Goal: Task Accomplishment & Management: Manage account settings

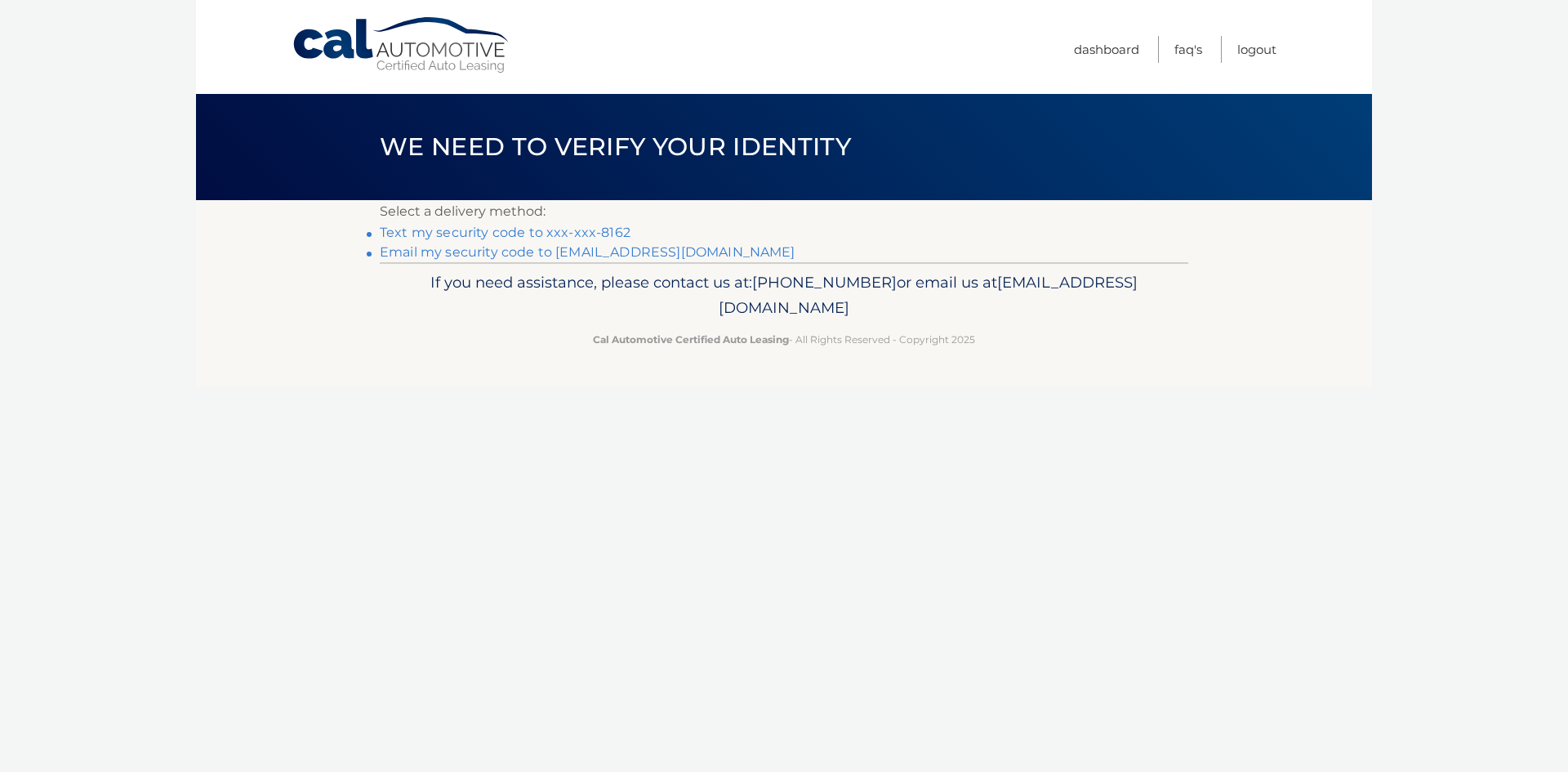
click at [598, 234] on link "Text my security code to xxx-xxx-8162" at bounding box center [505, 232] width 251 height 16
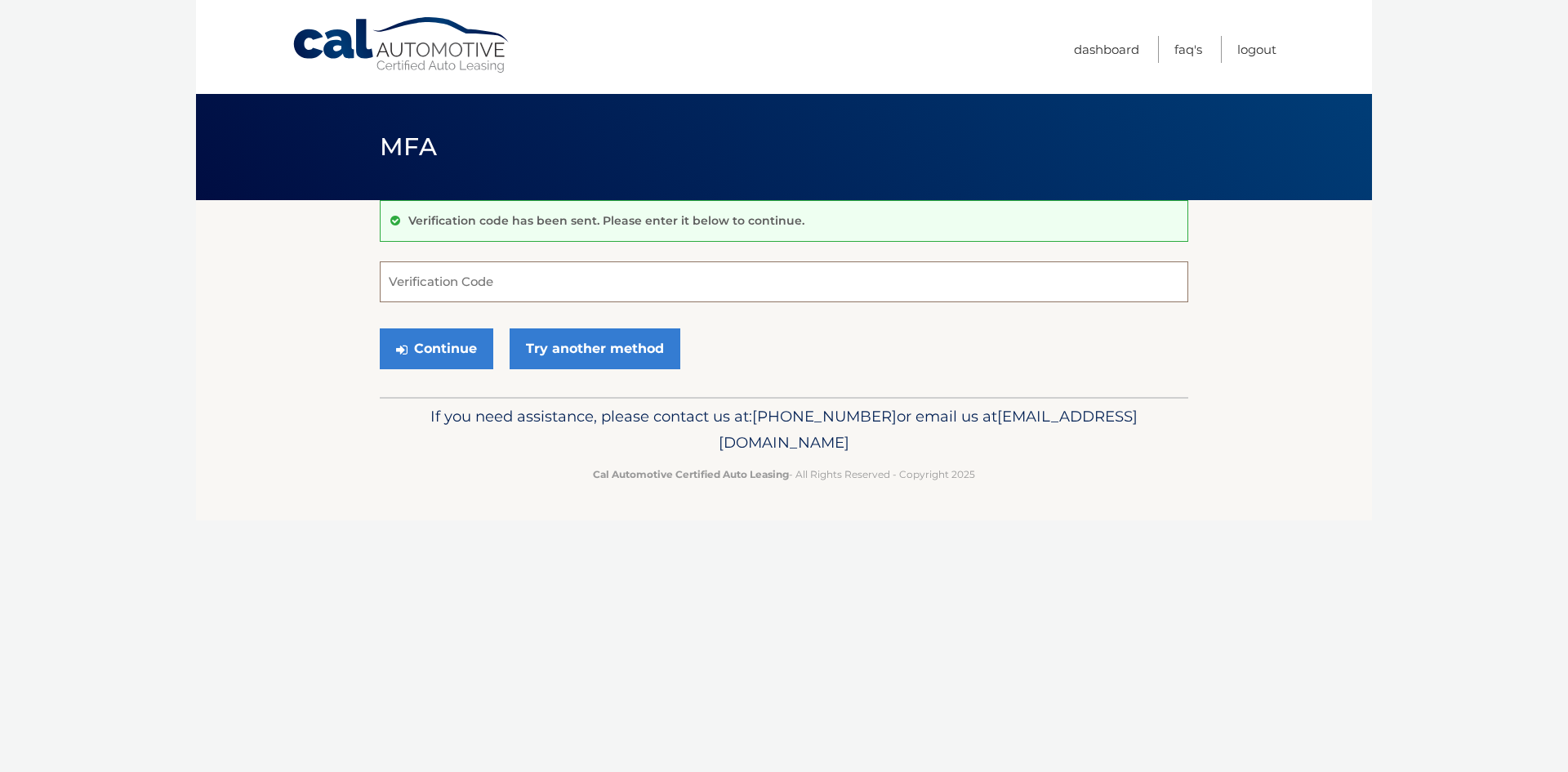
click at [543, 286] on input "Verification Code" at bounding box center [784, 282] width 809 height 41
type input "765002"
click at [456, 355] on button "Continue" at bounding box center [436, 349] width 113 height 41
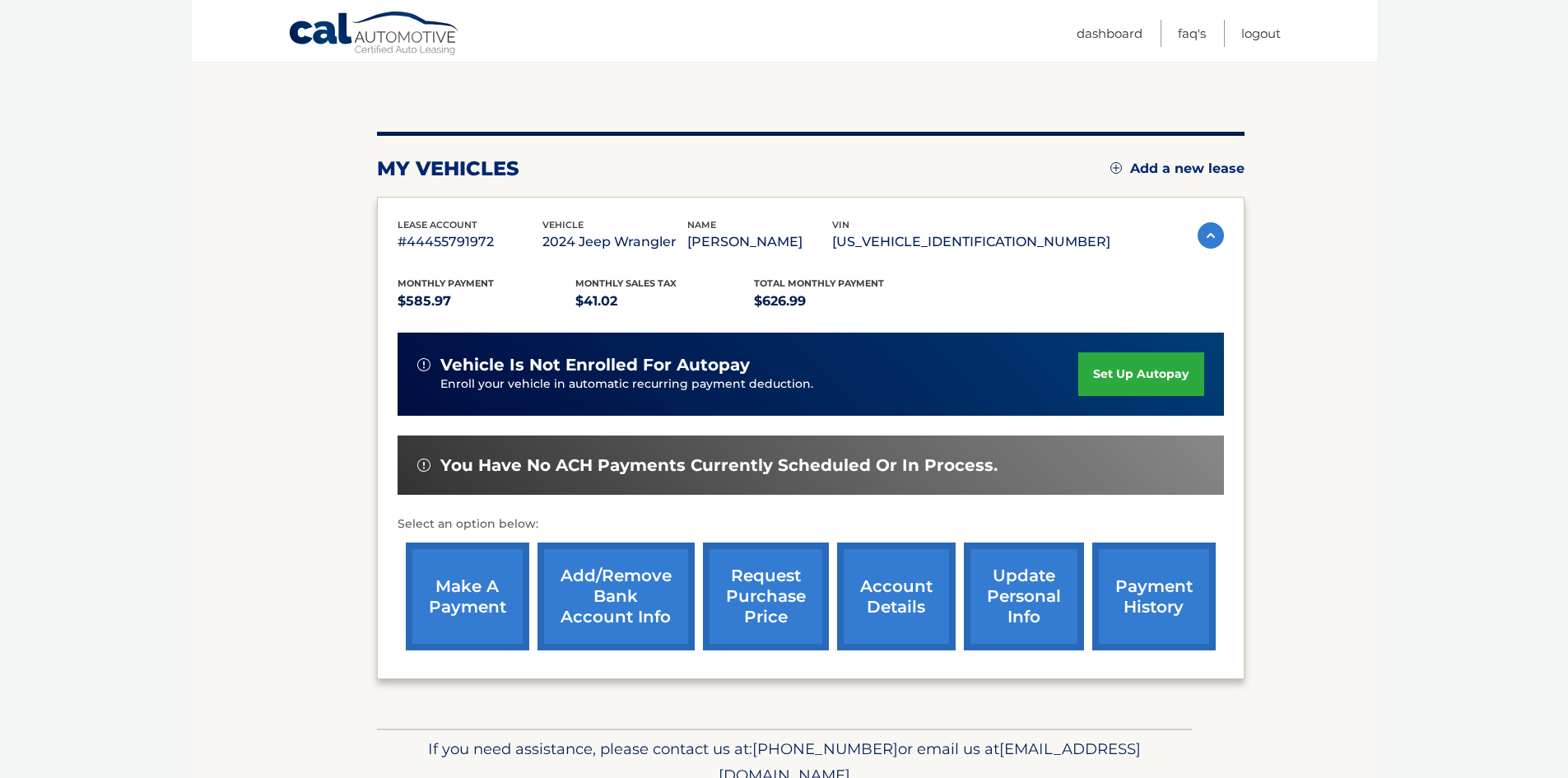
scroll to position [150, 0]
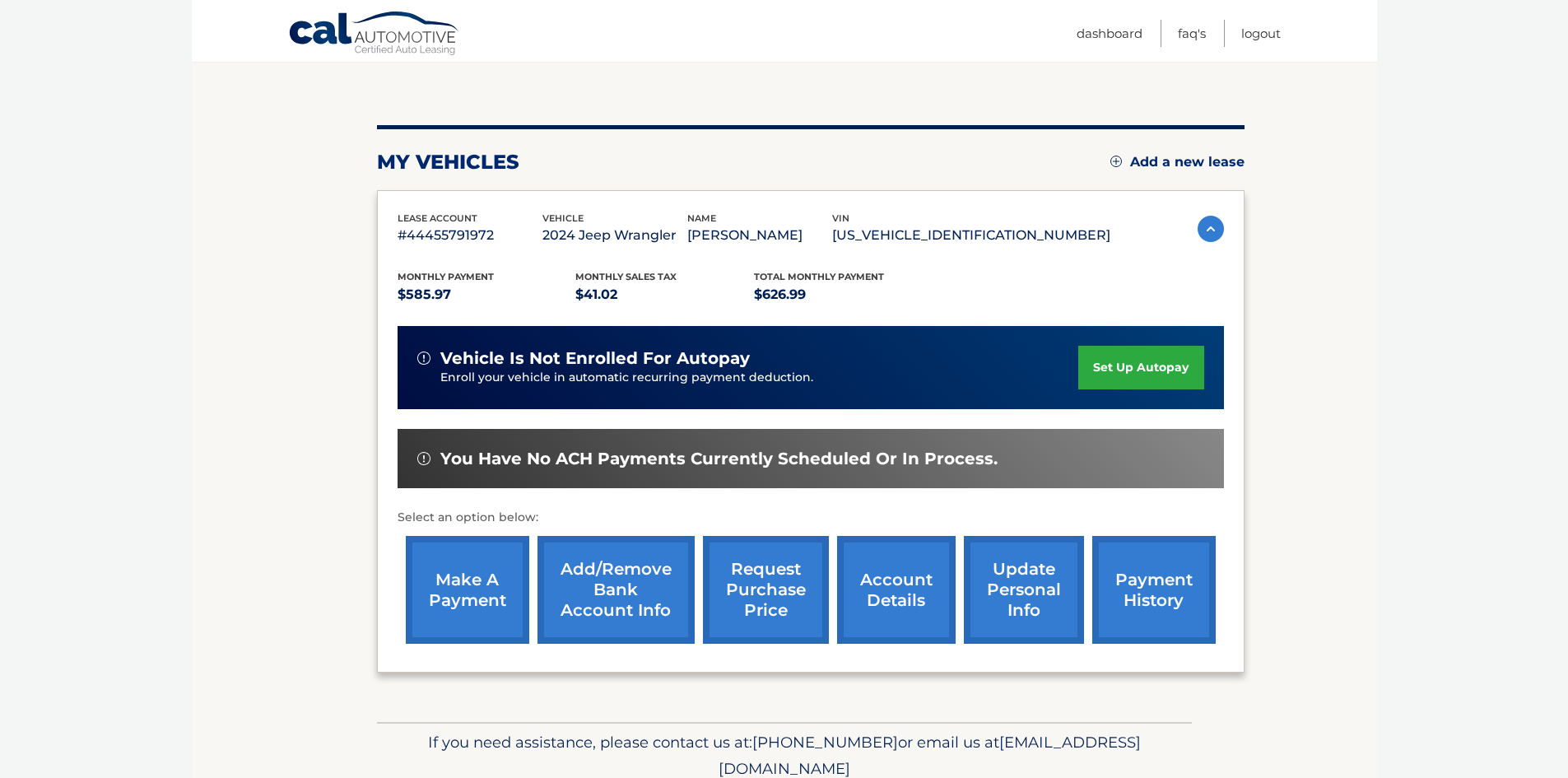
click at [473, 576] on link "make a payment" at bounding box center [468, 589] width 124 height 108
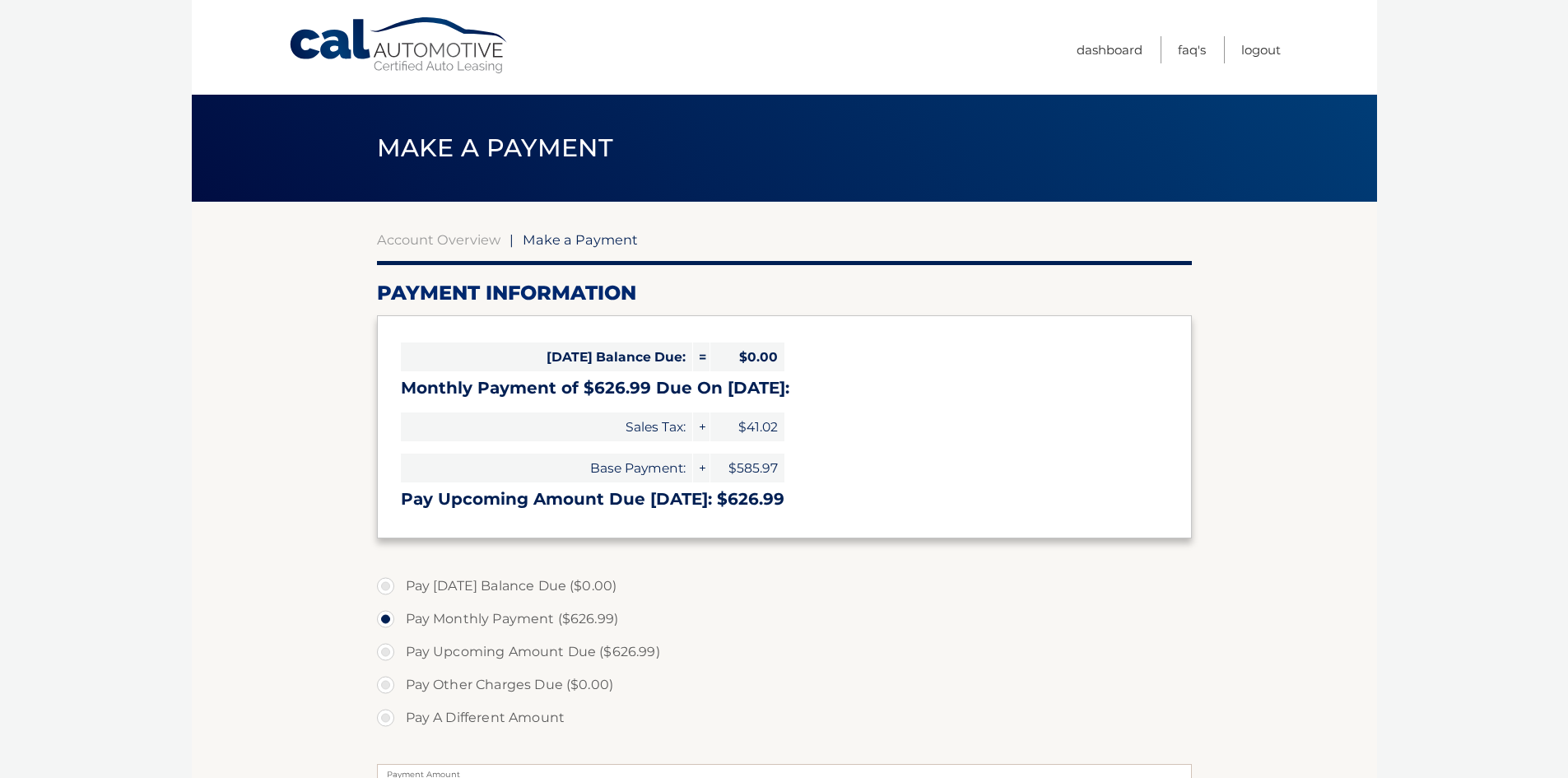
select select "ZTM5OTYwOGQtMTFkMS00ZTVlLTk5YTEtMWQyMjFkYTFkOWU4"
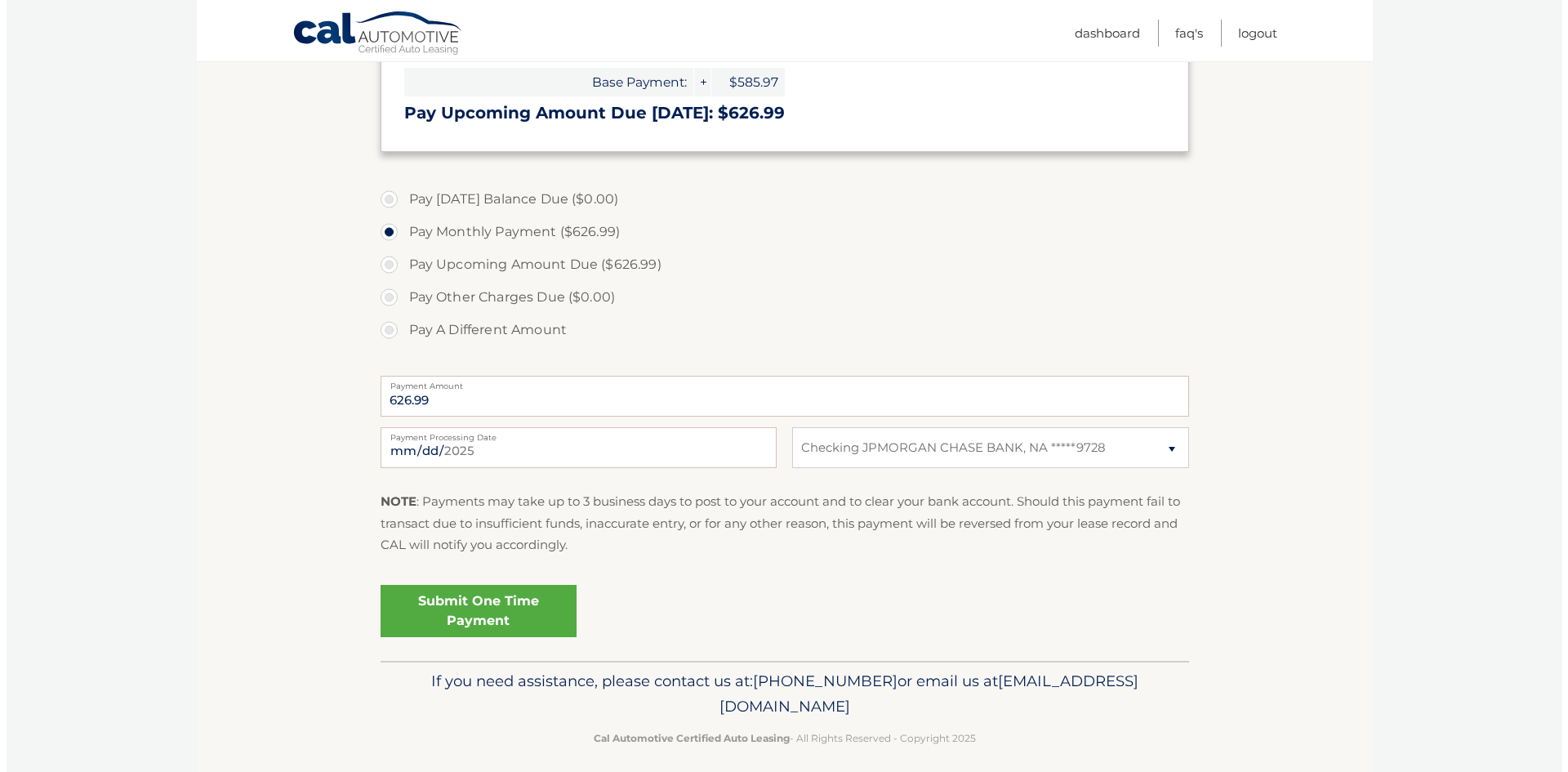
scroll to position [384, 0]
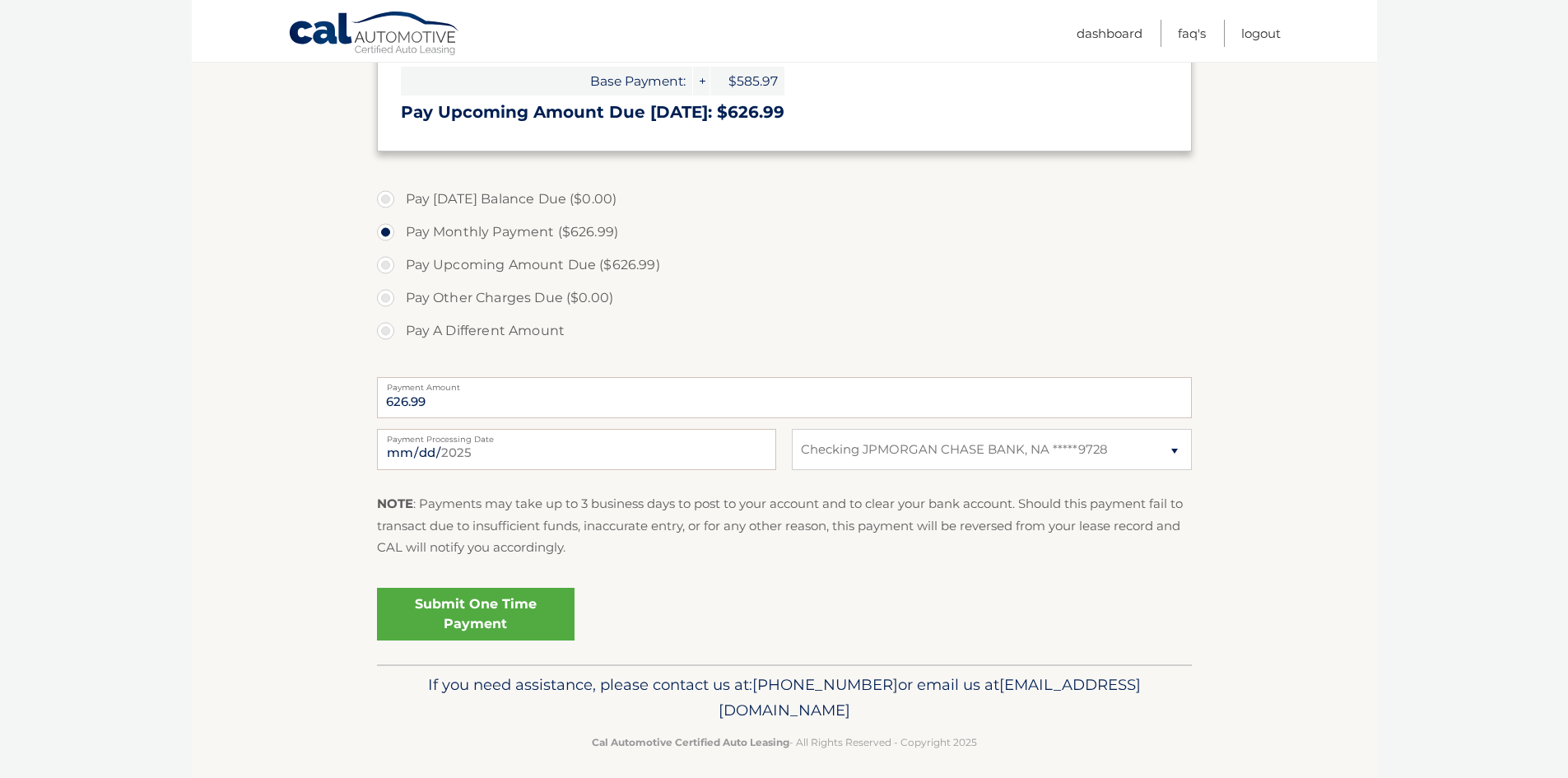
click at [503, 622] on link "Submit One Time Payment" at bounding box center [475, 614] width 197 height 53
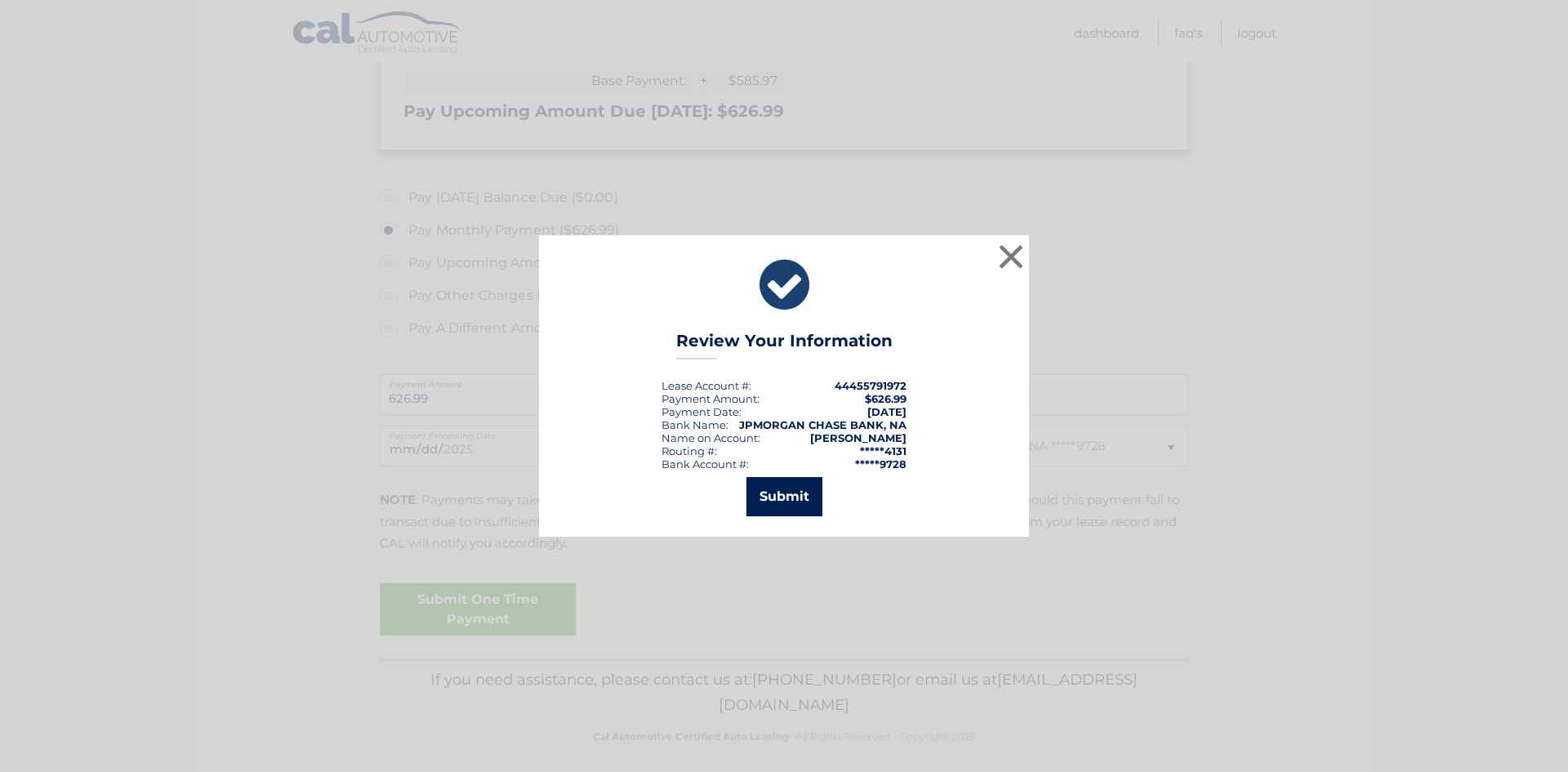
click at [792, 502] on button "Submit" at bounding box center [784, 497] width 76 height 39
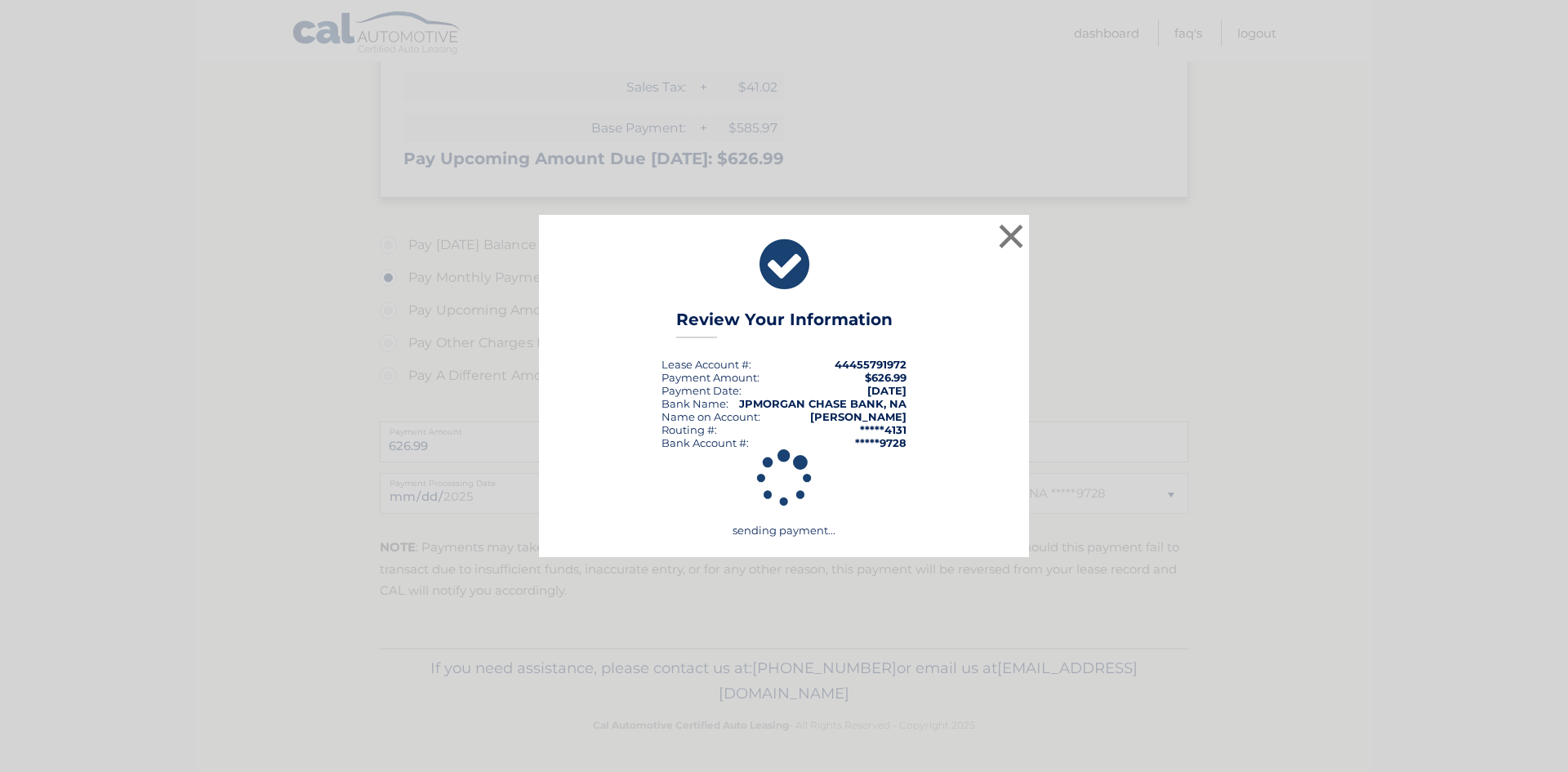
scroll to position [336, 0]
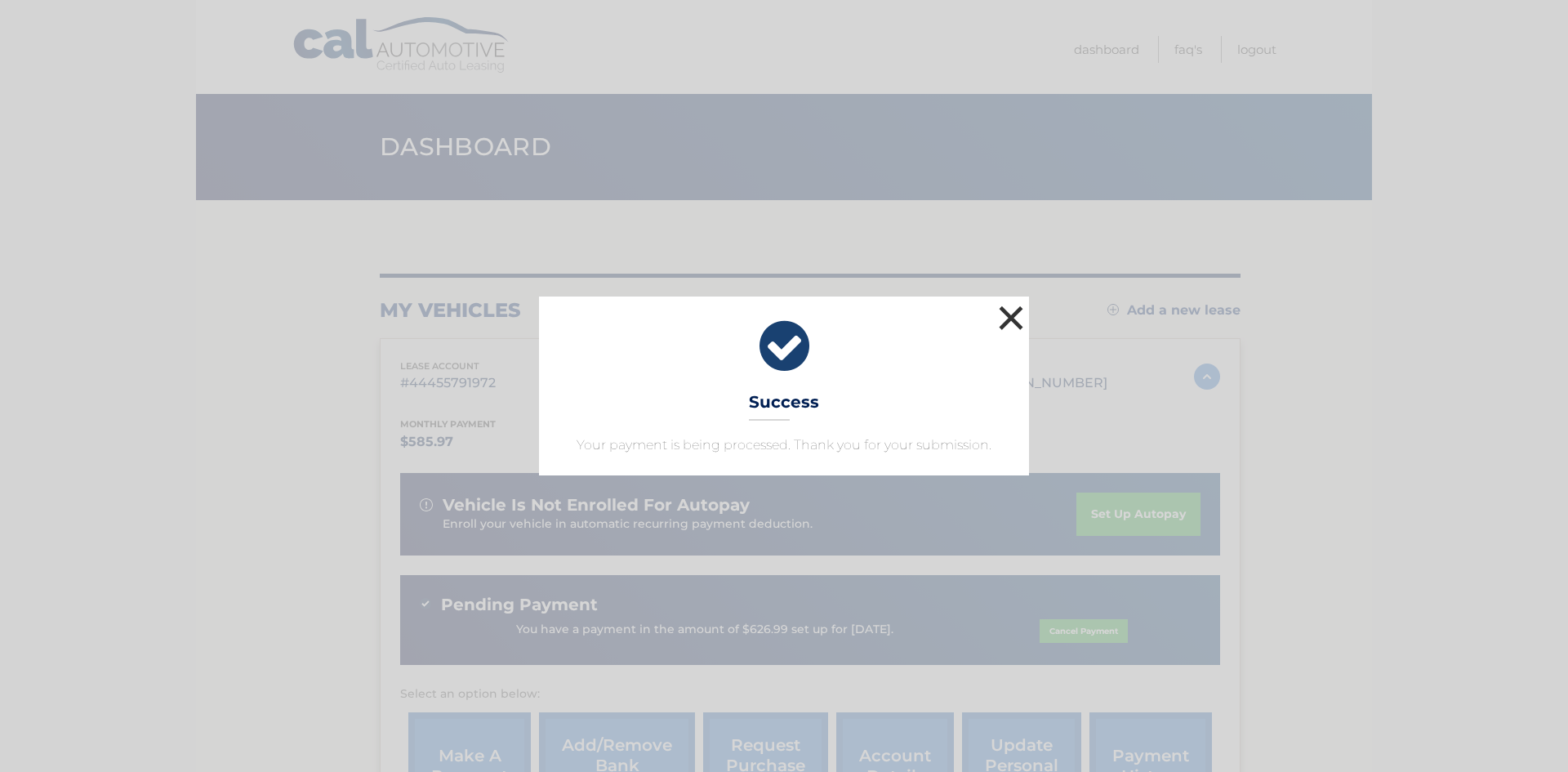
click at [1022, 316] on button "×" at bounding box center [1011, 318] width 33 height 33
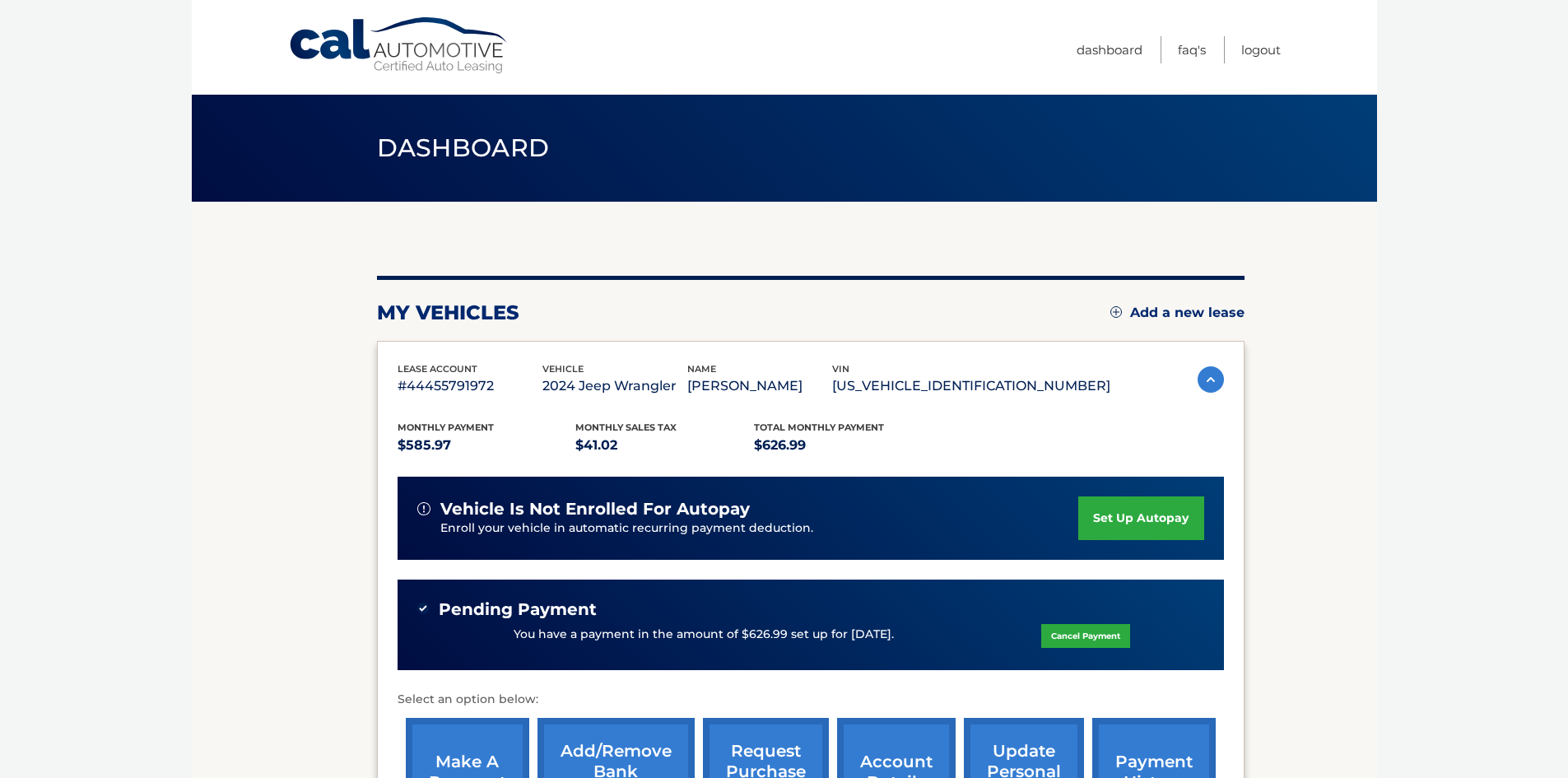
click at [1139, 516] on link "set up autopay" at bounding box center [1141, 518] width 125 height 43
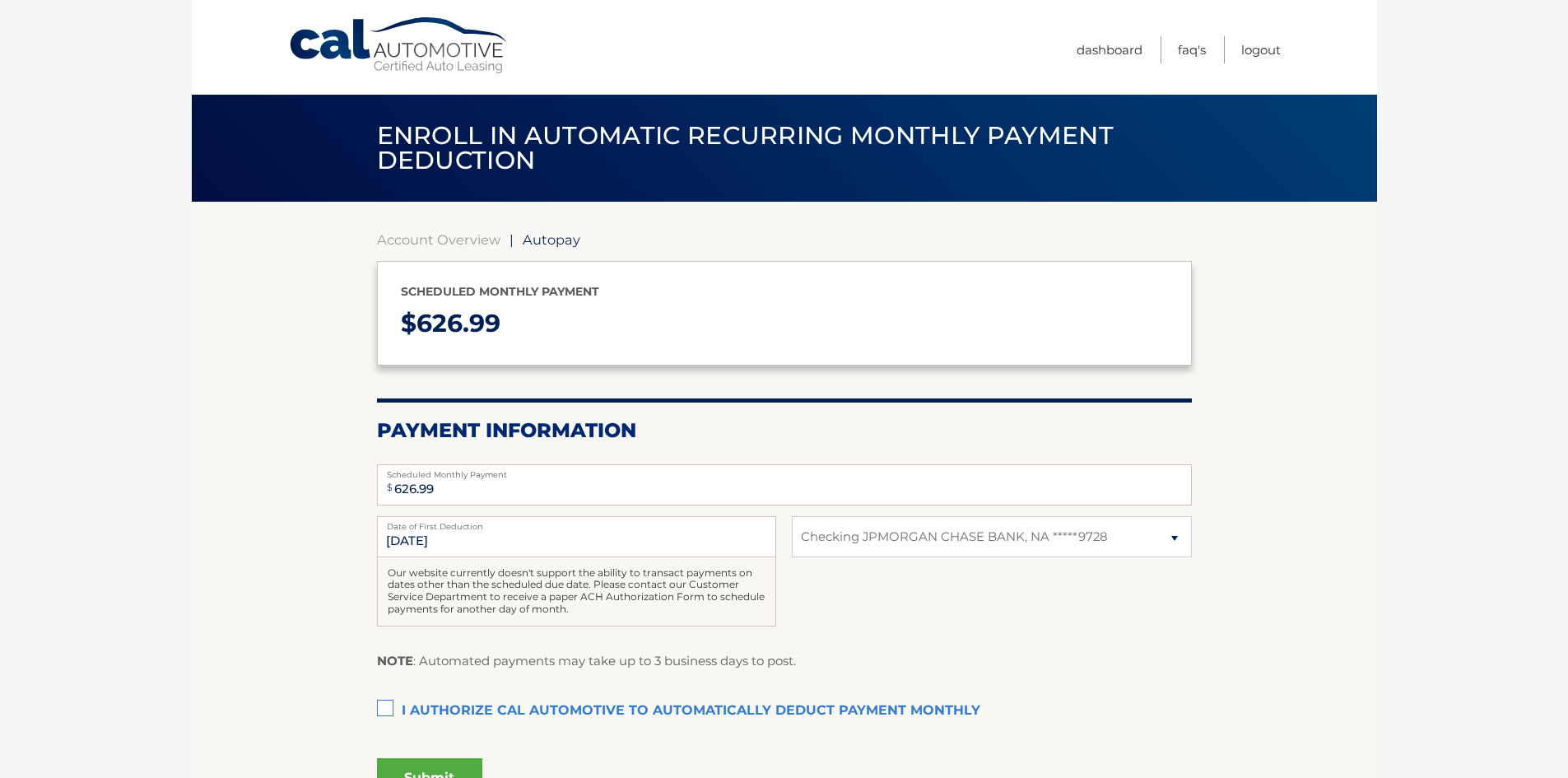
select select "ZTM5OTYwOGQtMTFkMS00ZTVlLTk5YTEtMWQyMjFkYTFkOWU4"
click at [736, 541] on input "[DATE]" at bounding box center [576, 536] width 400 height 42
click at [1267, 42] on link "Logout" at bounding box center [1261, 49] width 40 height 27
